Goal: Check status: Check status

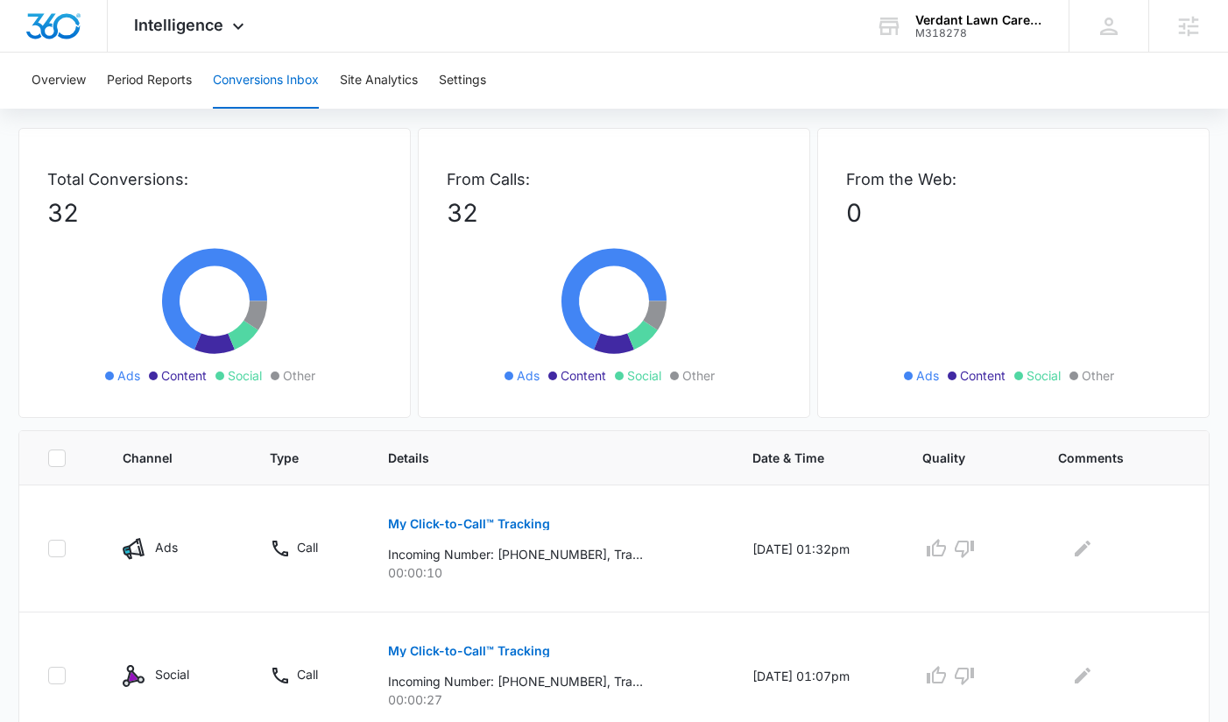
scroll to position [72, 0]
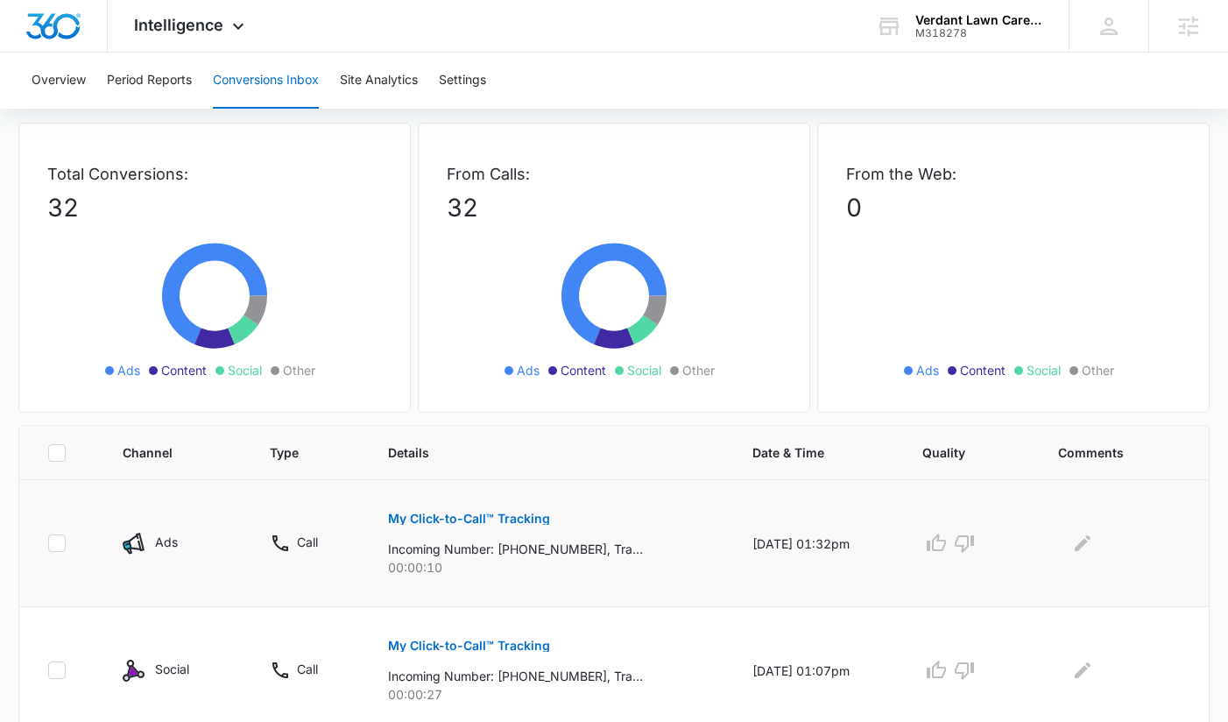
click at [503, 536] on button "My Click-to-Call™ Tracking" at bounding box center [469, 518] width 162 height 42
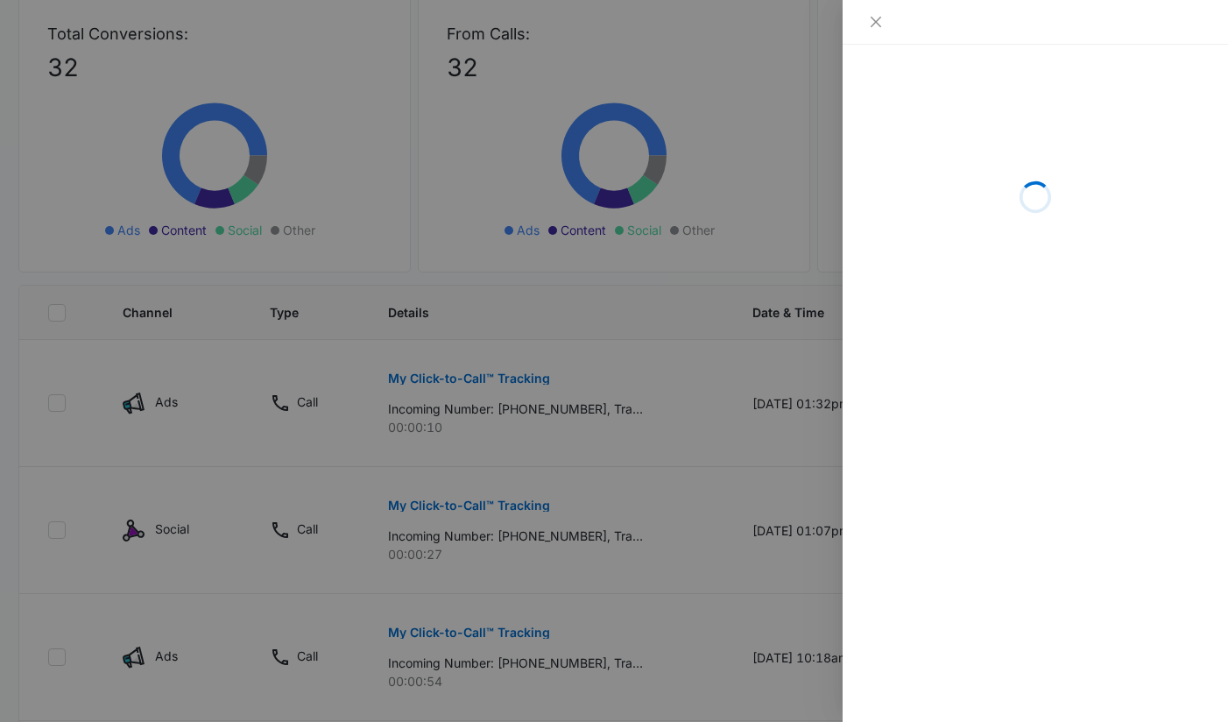
scroll to position [241, 0]
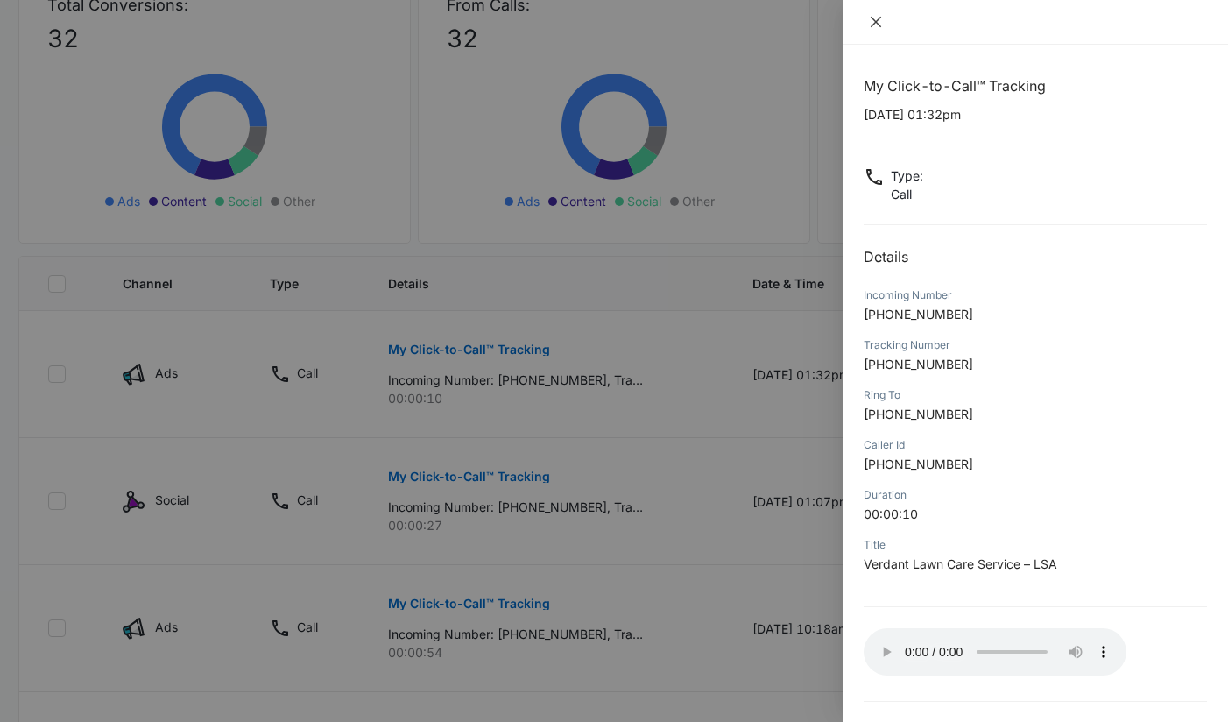
click at [870, 17] on icon "close" at bounding box center [876, 22] width 14 height 14
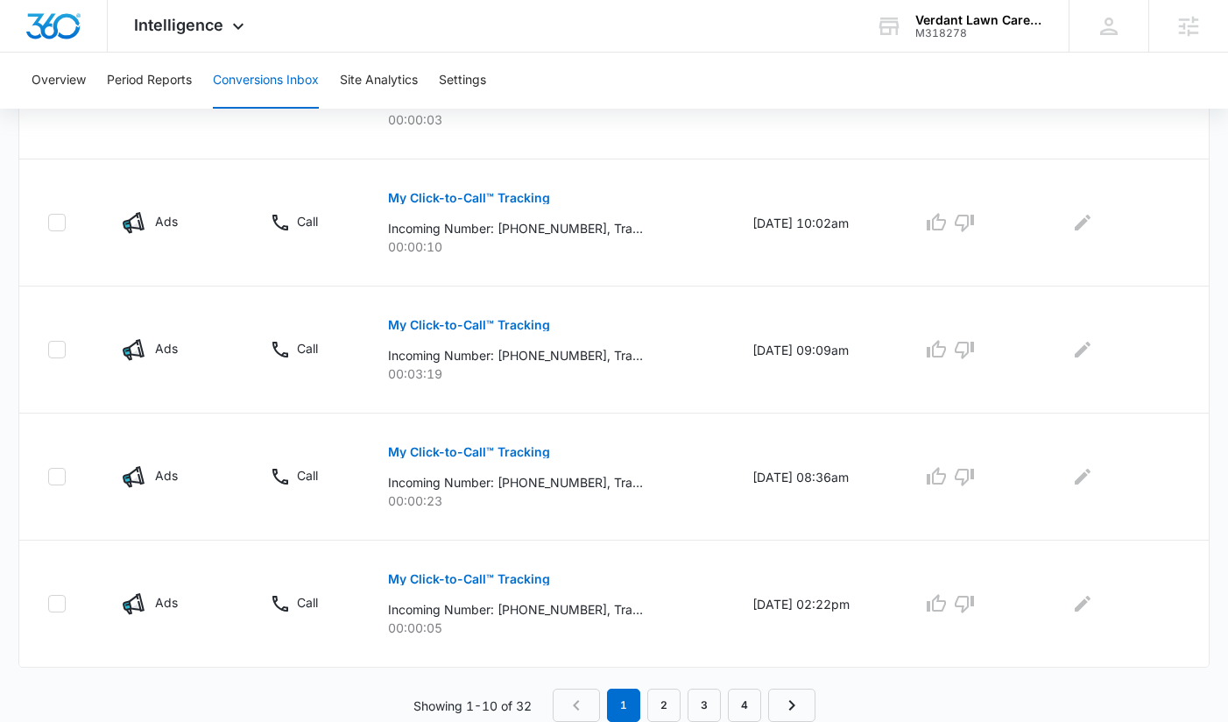
scroll to position [0, 0]
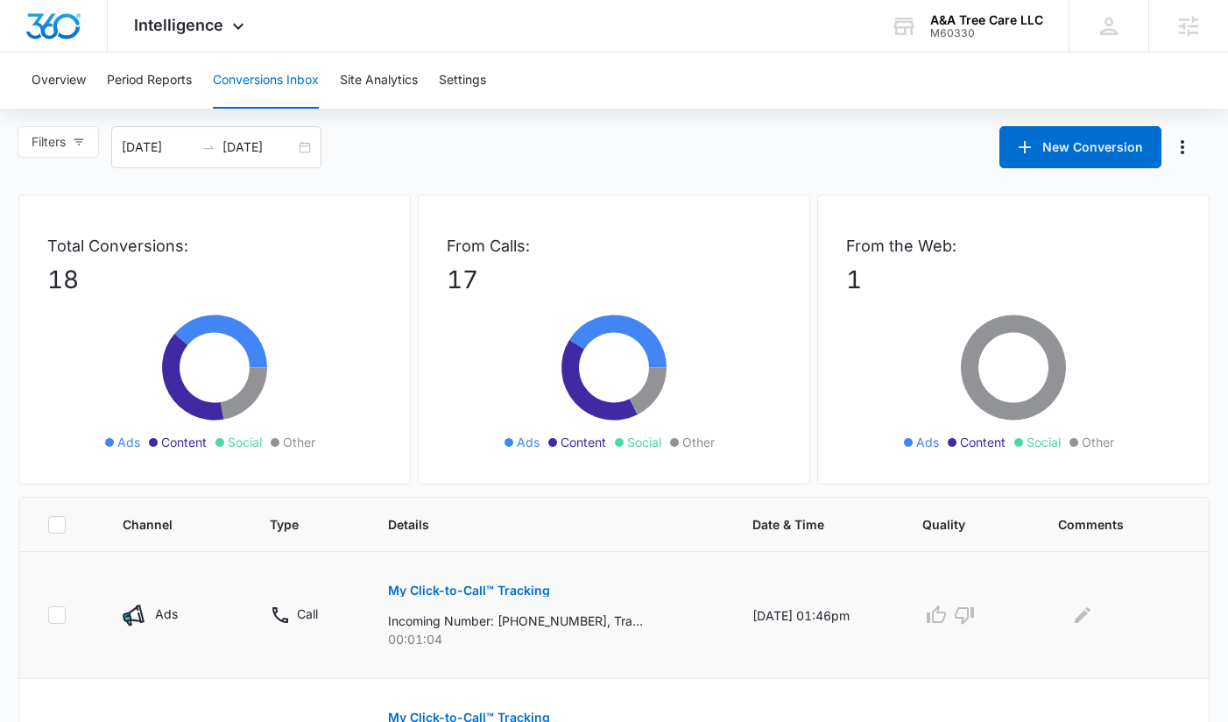
click at [454, 587] on p "My Click-to-Call™ Tracking" at bounding box center [469, 590] width 162 height 12
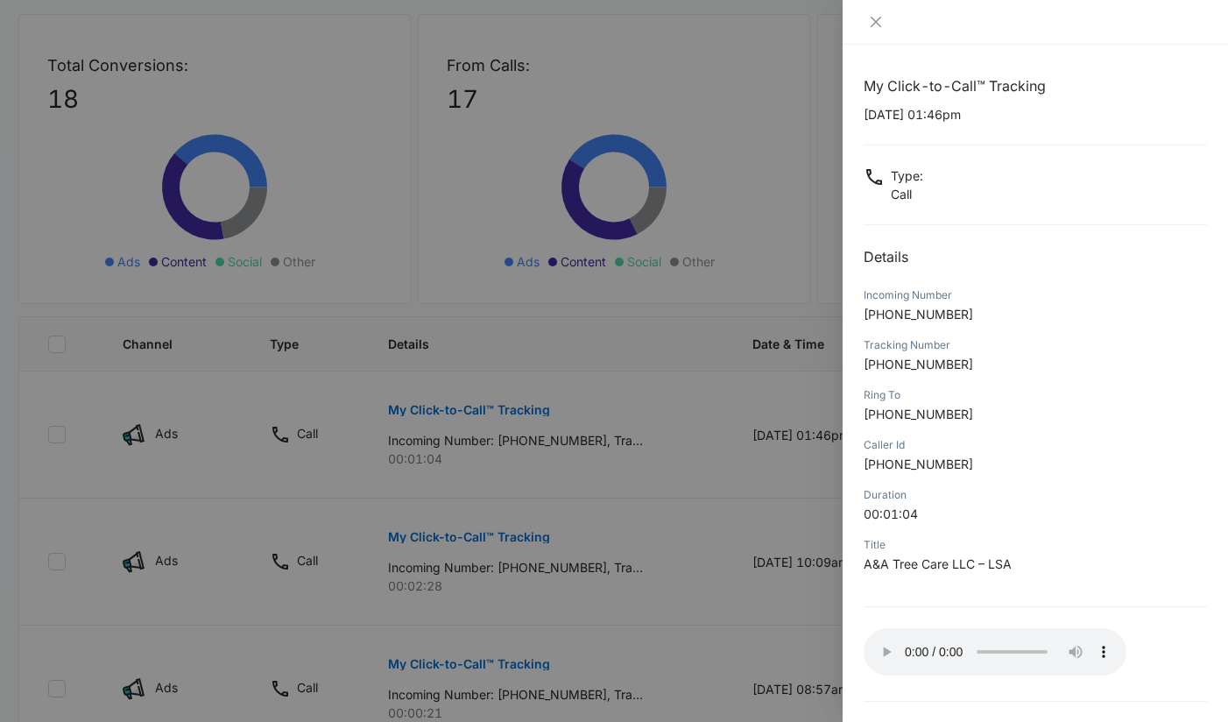
scroll to position [187, 0]
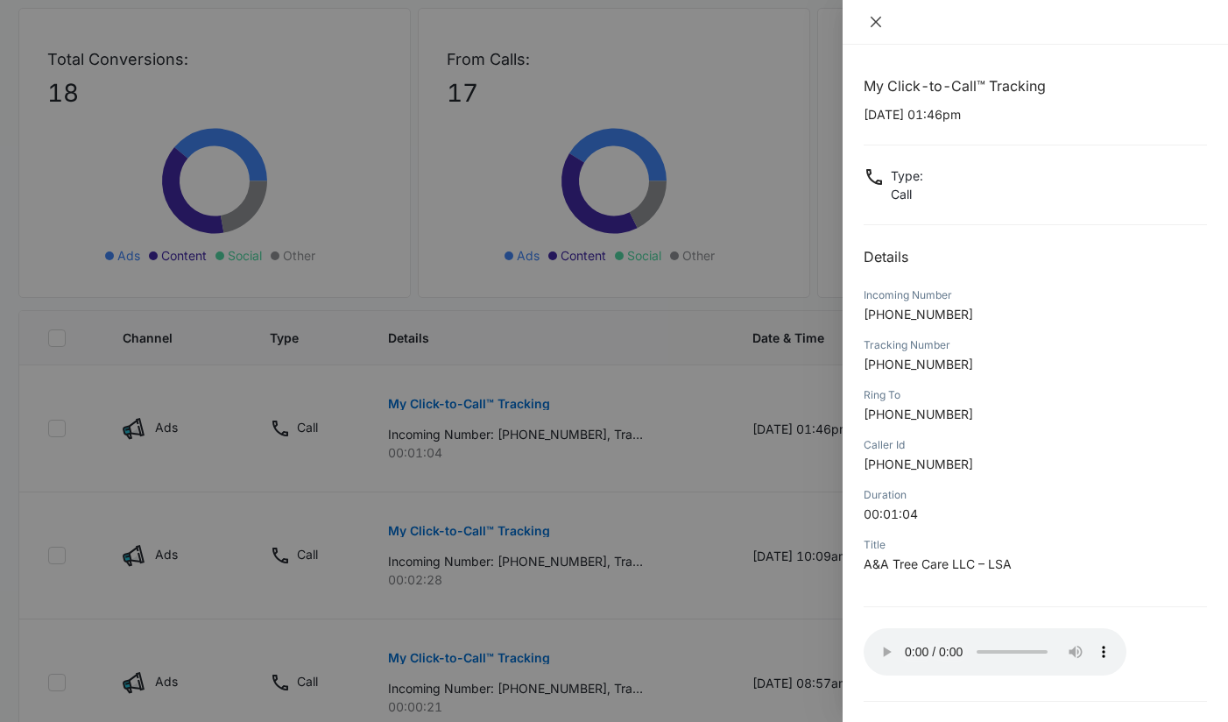
click at [874, 18] on icon "close" at bounding box center [876, 22] width 14 height 14
